Goal: Task Accomplishment & Management: Use online tool/utility

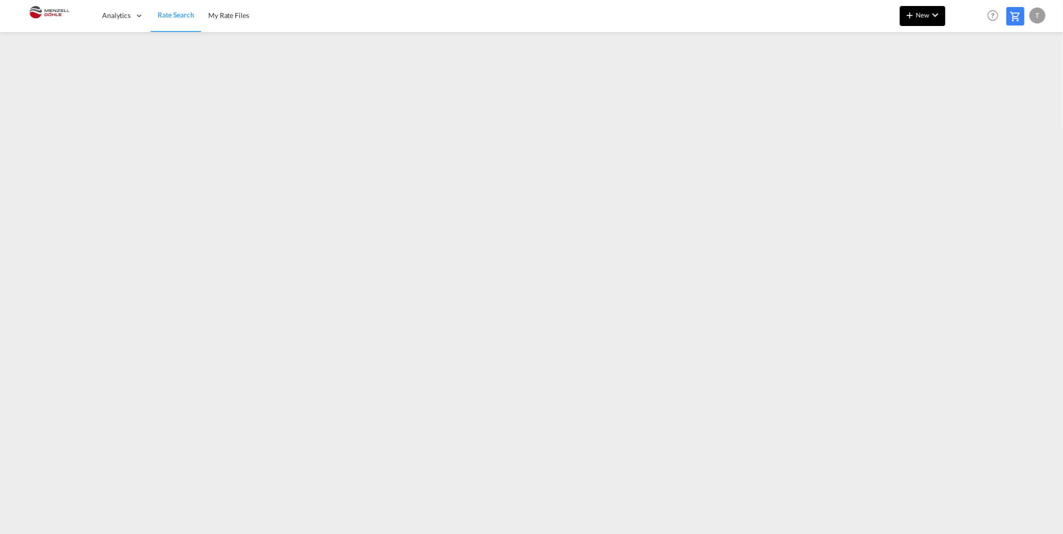
click at [921, 18] on span "New" at bounding box center [923, 15] width 38 height 8
click at [919, 48] on div "Rates" at bounding box center [911, 42] width 40 height 25
click at [975, 81] on div "Ratesheet" at bounding box center [976, 75] width 37 height 25
click at [176, 19] on span "Rate Search" at bounding box center [176, 15] width 36 height 9
